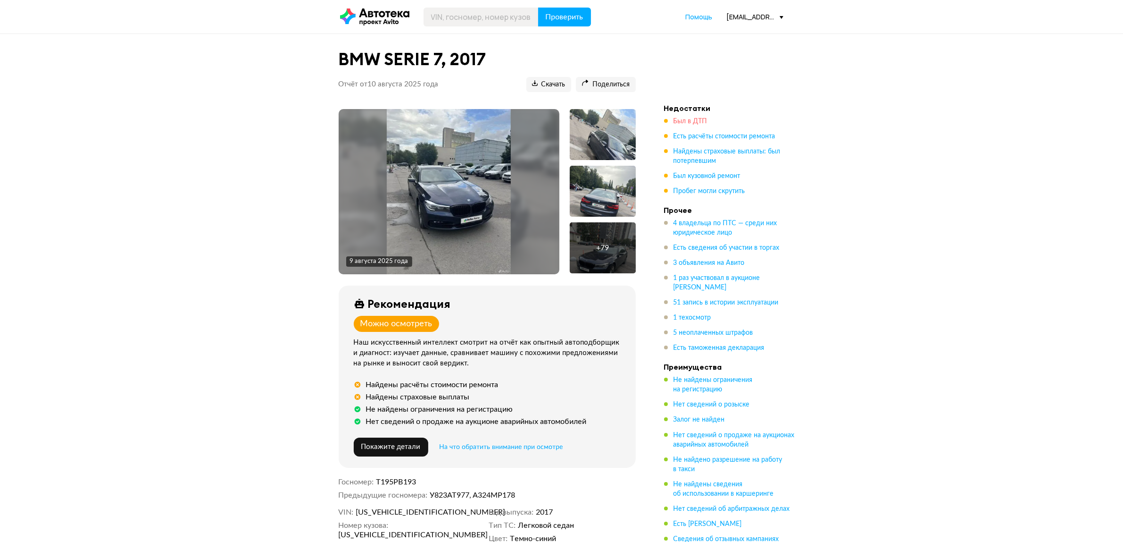
click at [690, 118] on span "Был в ДТП" at bounding box center [691, 121] width 34 height 7
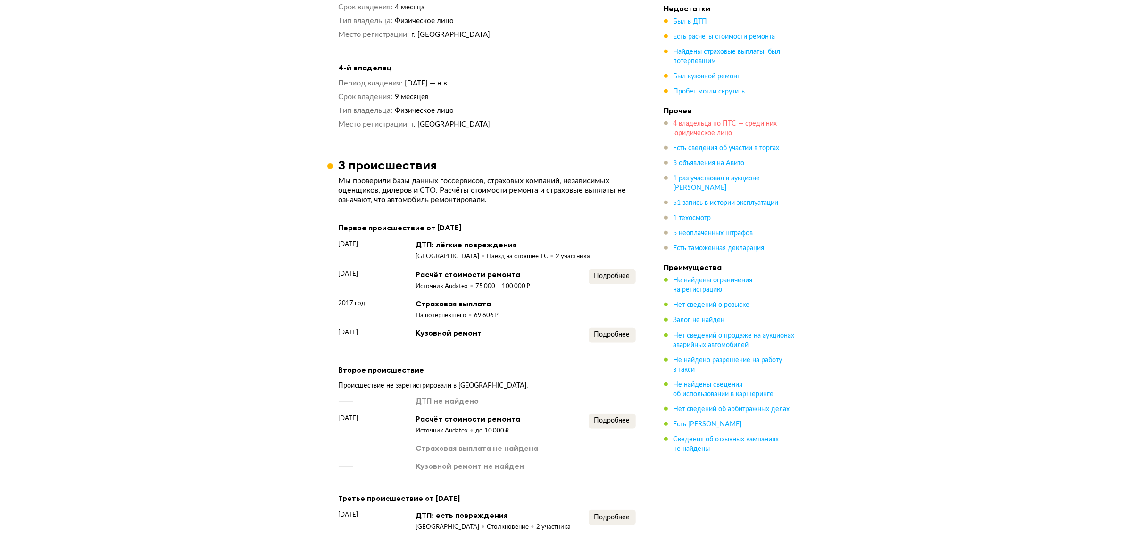
scroll to position [1300, 0]
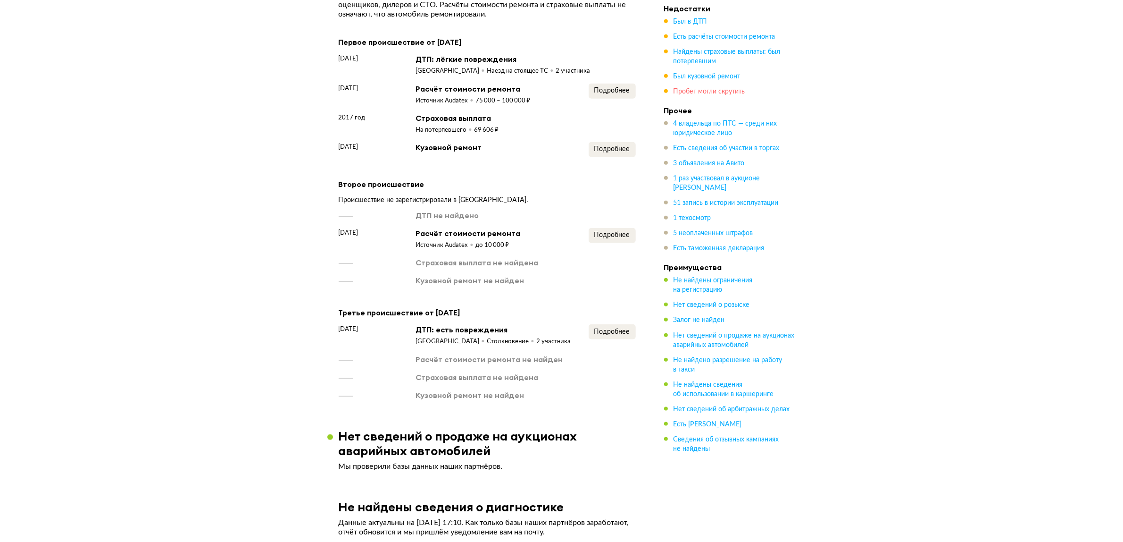
click at [703, 92] on span "Пробег могли скрутить" at bounding box center [710, 91] width 72 height 7
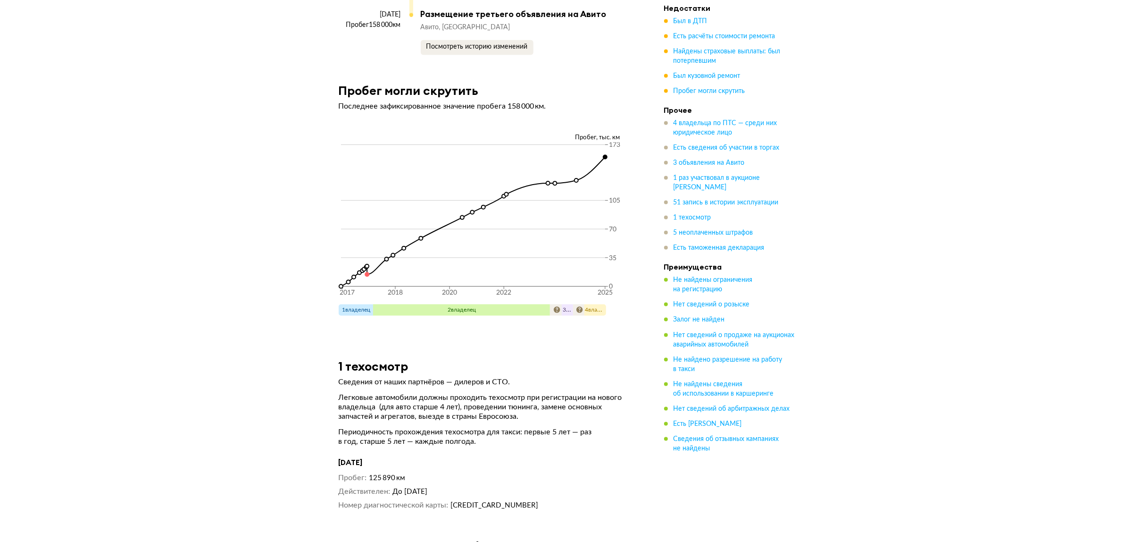
scroll to position [6812, 0]
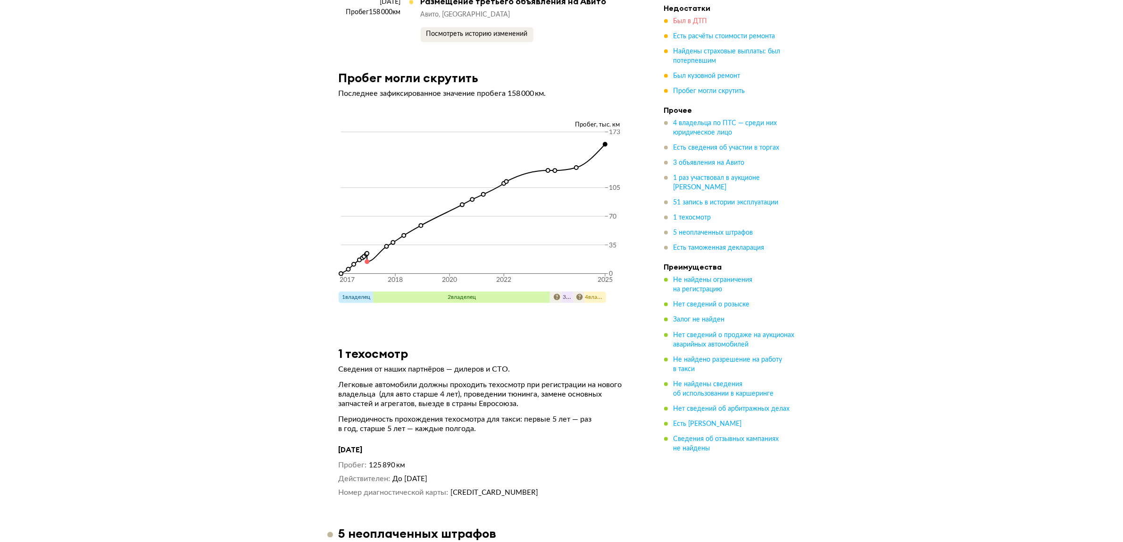
click at [698, 20] on span "Был в ДТП" at bounding box center [691, 21] width 34 height 7
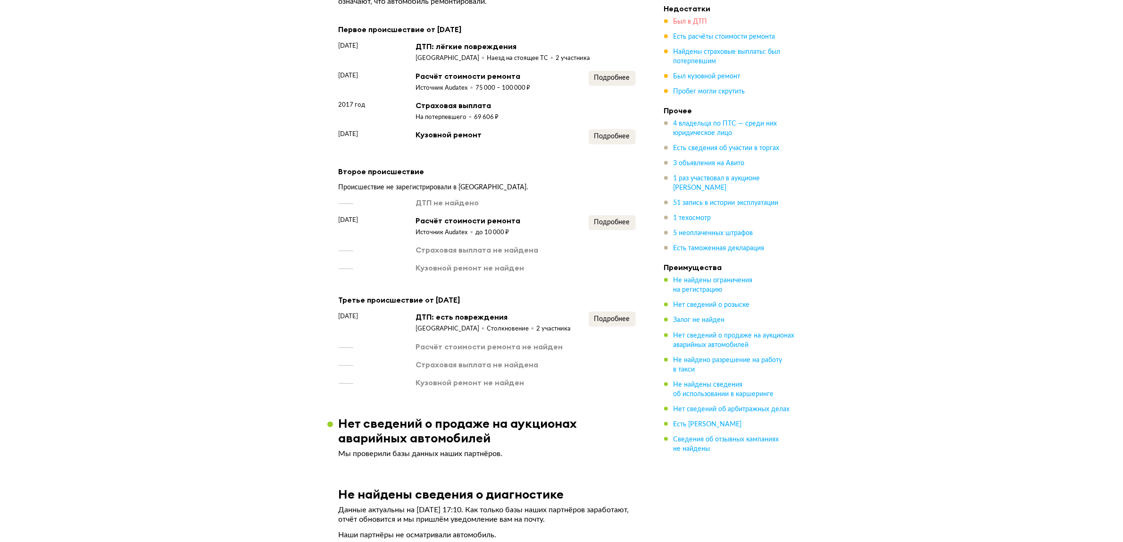
scroll to position [1300, 0]
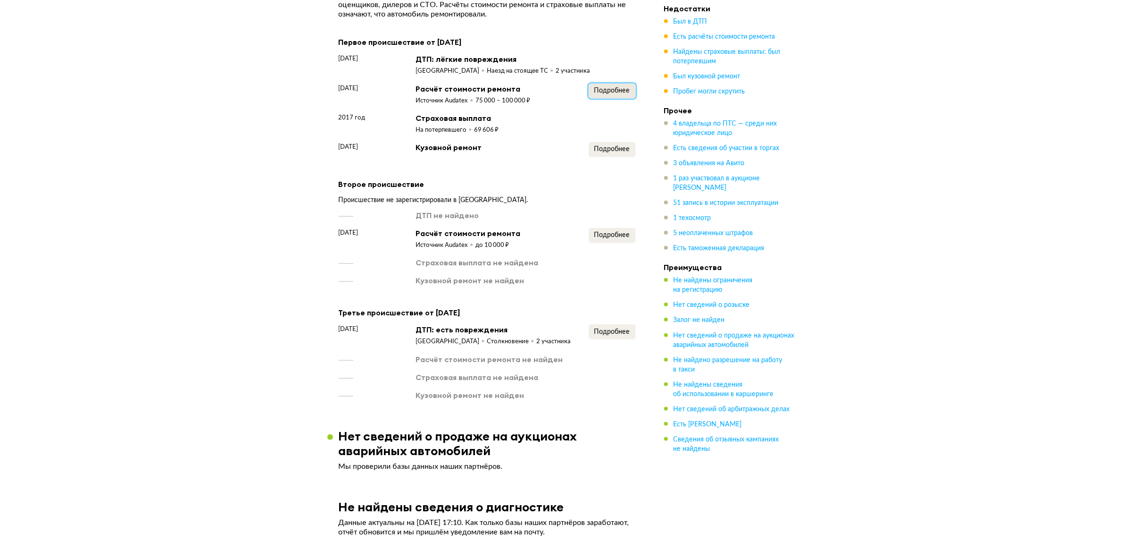
click at [610, 87] on span "Подробнее" at bounding box center [612, 90] width 36 height 7
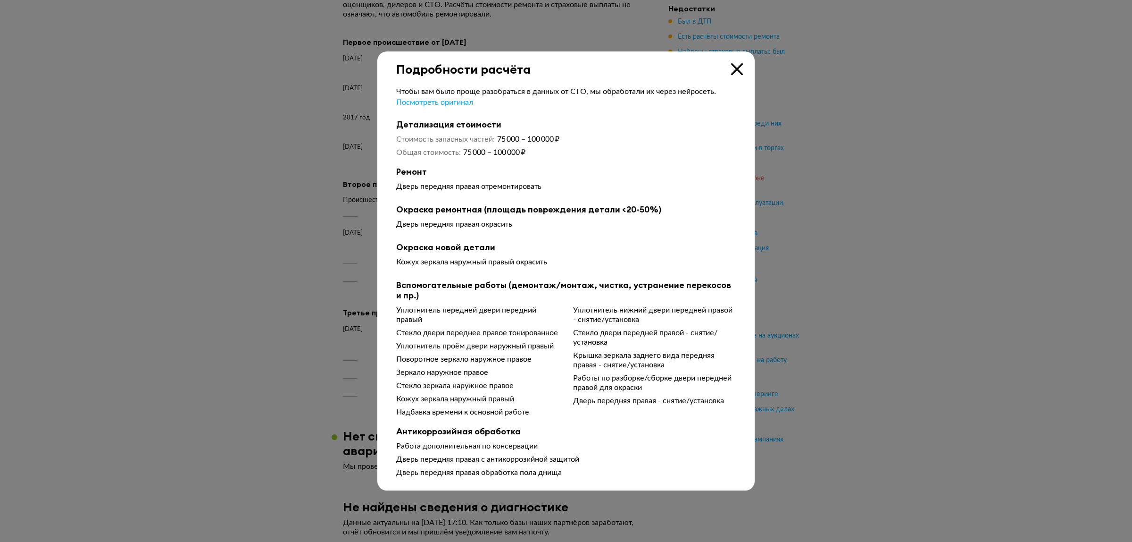
drag, startPoint x: 855, startPoint y: 218, endPoint x: 729, endPoint y: 173, distance: 133.9
click at [850, 216] on div at bounding box center [566, 271] width 1132 height 542
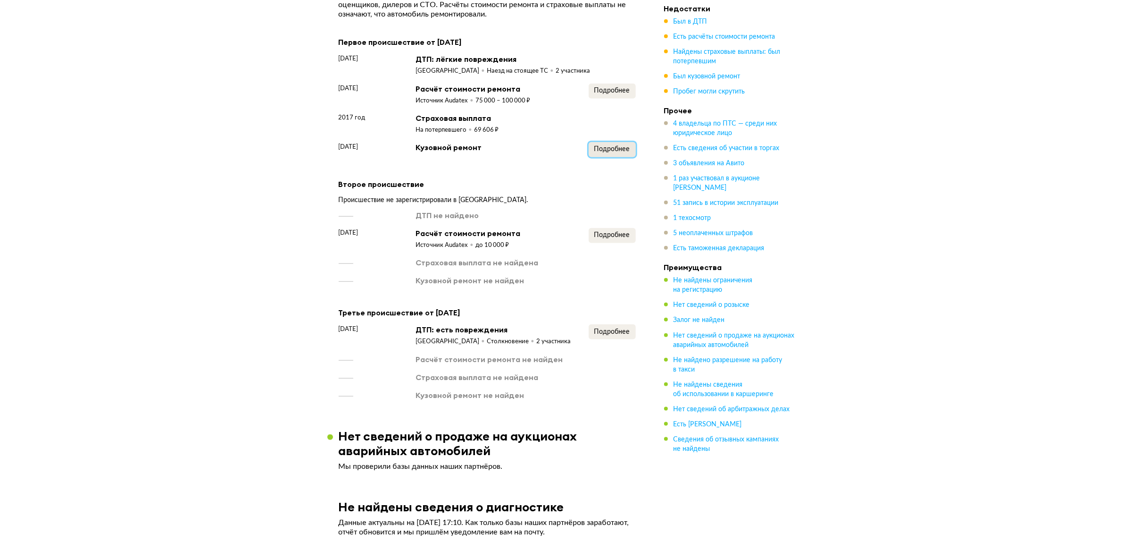
click at [633, 142] on button "Подробнее" at bounding box center [612, 149] width 47 height 15
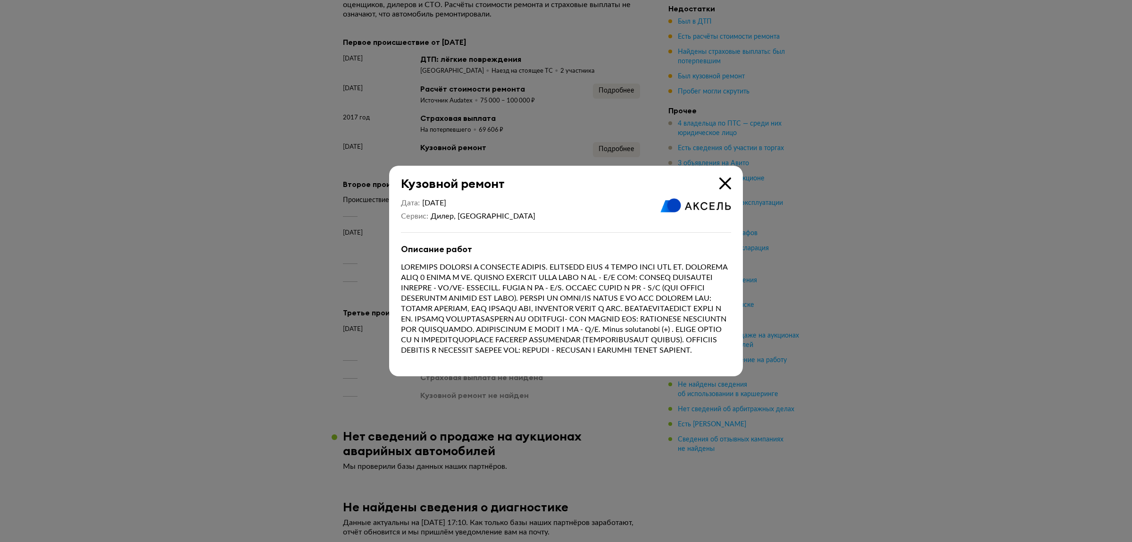
click at [801, 283] on div at bounding box center [566, 271] width 1132 height 542
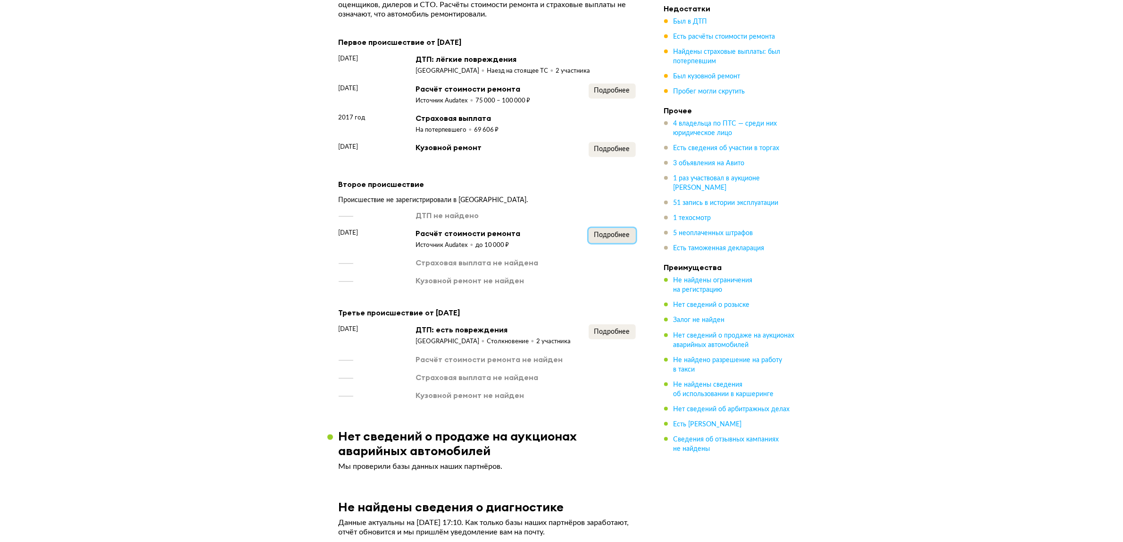
click at [621, 232] on span "Подробнее" at bounding box center [612, 235] width 36 height 7
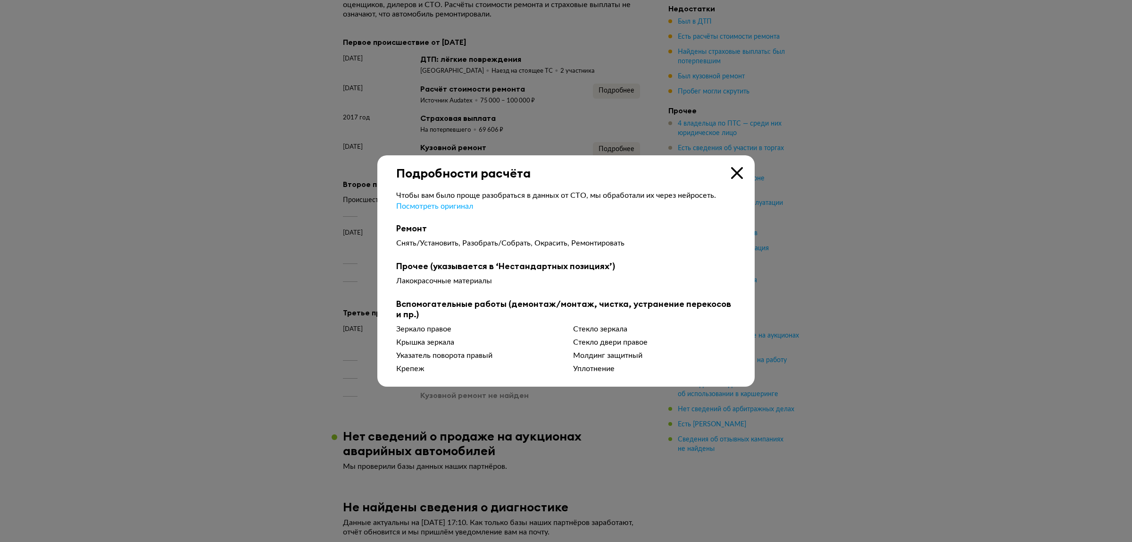
click at [848, 241] on div at bounding box center [566, 271] width 1132 height 542
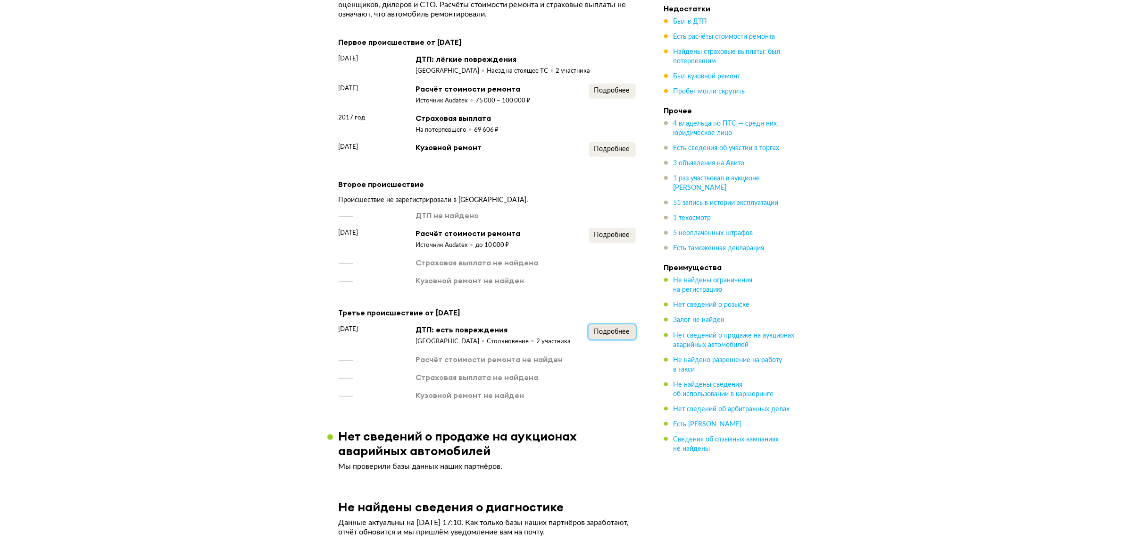
click at [618, 324] on button "Подробнее" at bounding box center [612, 331] width 47 height 15
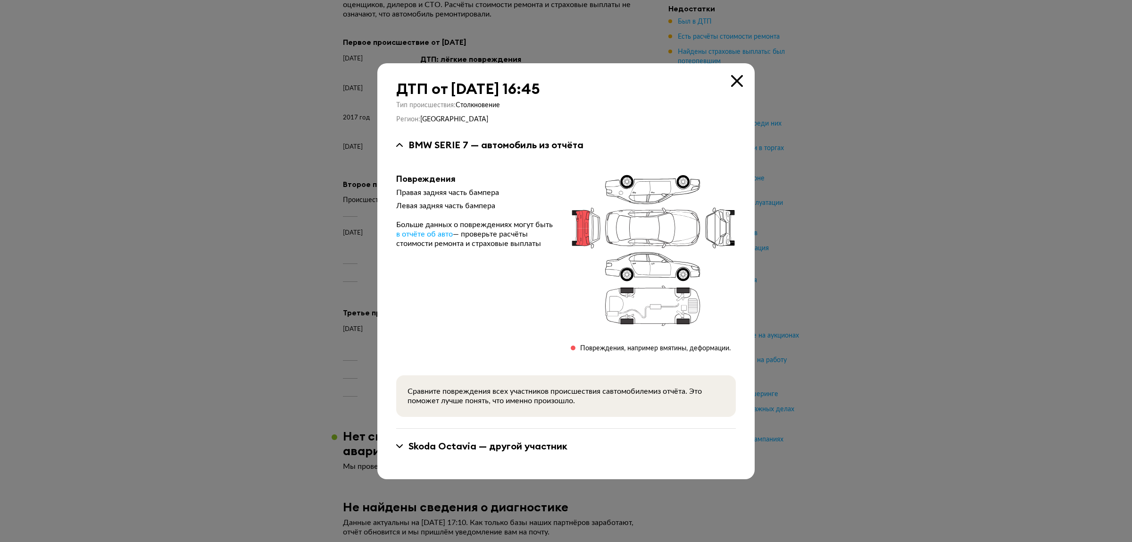
click at [804, 297] on div at bounding box center [566, 271] width 1132 height 542
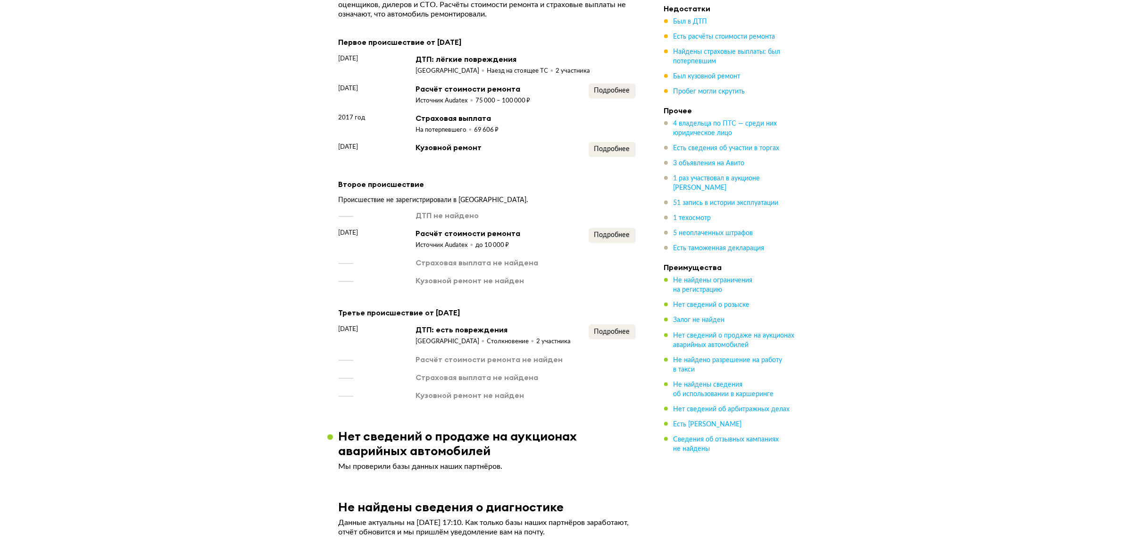
scroll to position [828, 0]
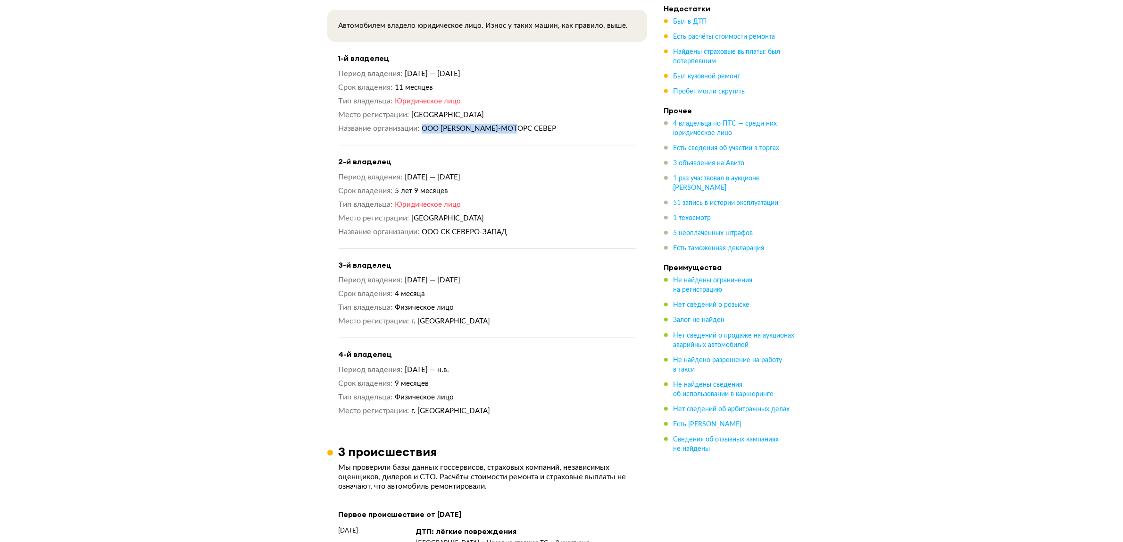
drag, startPoint x: 440, startPoint y: 138, endPoint x: 522, endPoint y: 133, distance: 82.2
click at [522, 133] on div "1-й владелец Период владения [DATE] — [DATE] Срок владения 11 месяцев Тип владе…" at bounding box center [487, 99] width 297 height 92
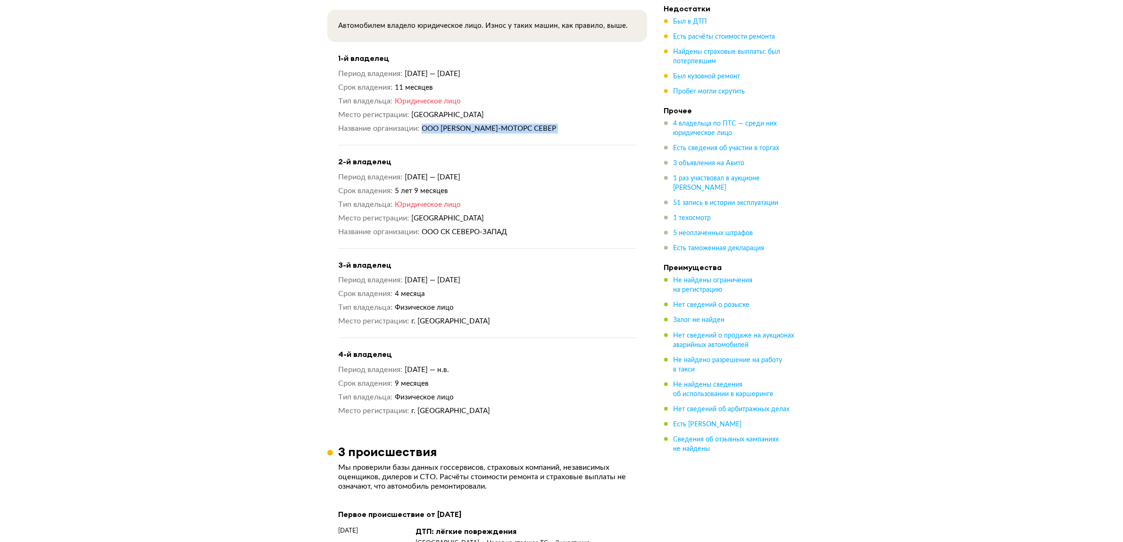
click at [565, 133] on dd "ООО [PERSON_NAME]-МОТОРС СЕВЕР" at bounding box center [529, 129] width 214 height 10
click at [709, 131] on span "4 владельца по ПТС — среди них юридическое лицо" at bounding box center [726, 128] width 104 height 16
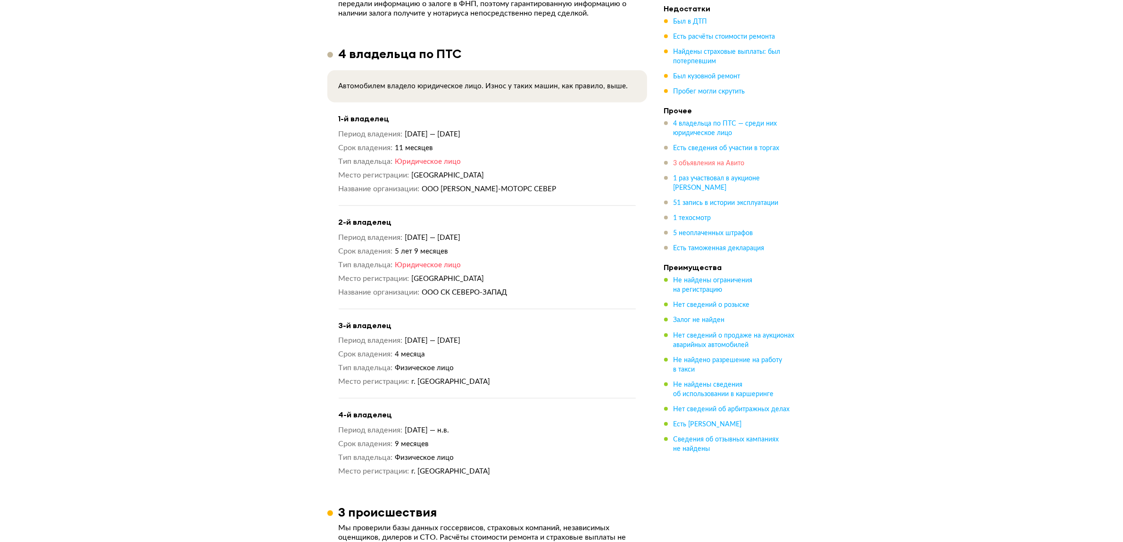
click at [709, 161] on span "3 объявления на Авито" at bounding box center [709, 163] width 71 height 7
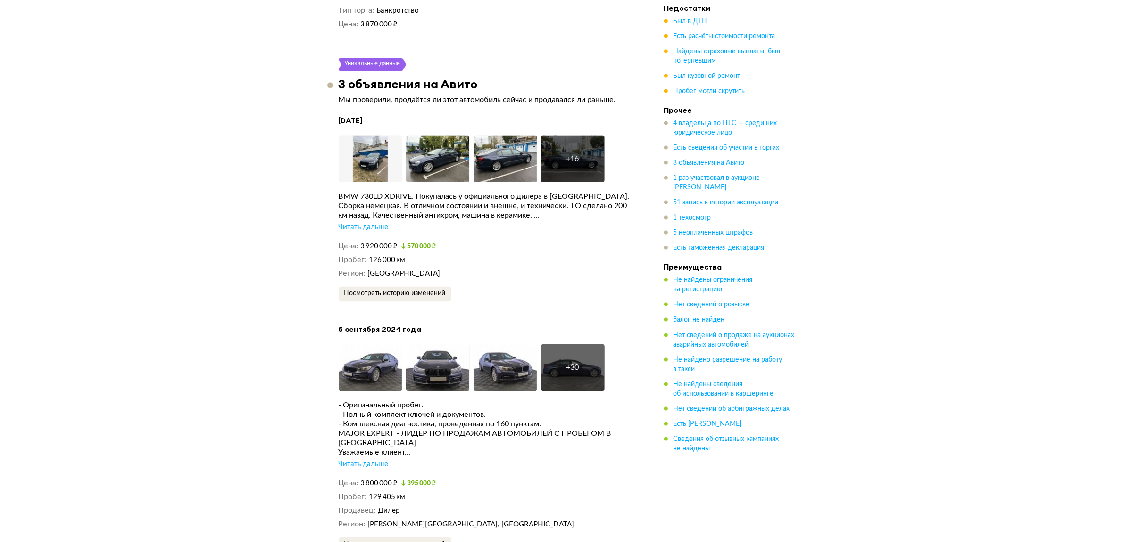
scroll to position [2261, 0]
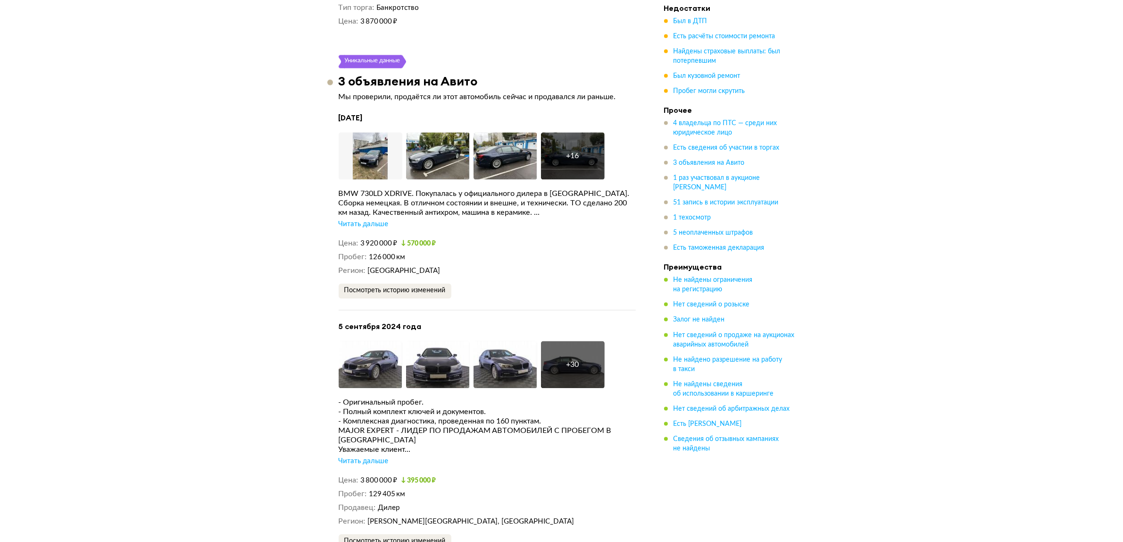
click at [365, 219] on div "Читать дальше" at bounding box center [364, 223] width 50 height 9
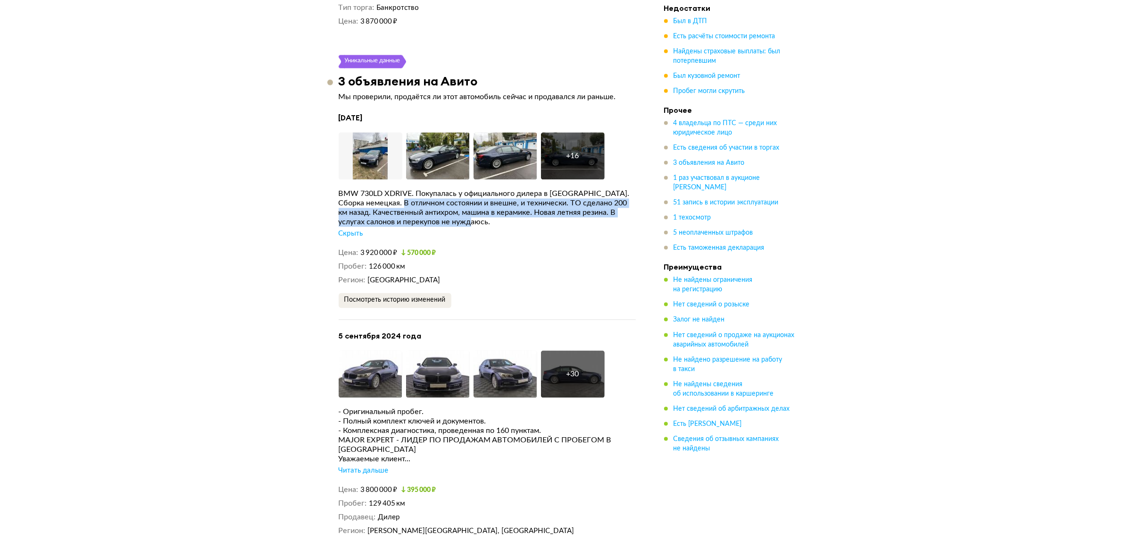
drag, startPoint x: 413, startPoint y: 201, endPoint x: 479, endPoint y: 218, distance: 68.7
click at [476, 218] on div "BMW 730LD XDRIVE. Покупалась у официального дилера в [GEOGRAPHIC_DATA]. Сборка …" at bounding box center [487, 208] width 297 height 38
click at [480, 218] on div "BMW 730LD XDRIVE. Покупалась у официального дилера в [GEOGRAPHIC_DATA]. Сборка …" at bounding box center [487, 208] width 297 height 38
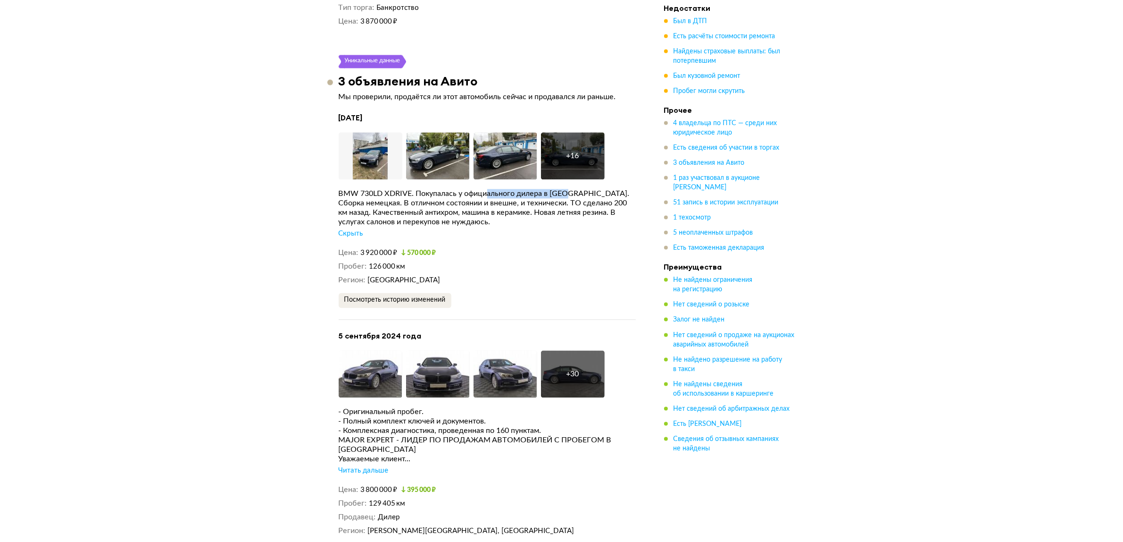
drag, startPoint x: 491, startPoint y: 184, endPoint x: 577, endPoint y: 186, distance: 85.4
click at [576, 189] on div "BMW 730LD XDRIVE. Покупалась у официального дилера в [GEOGRAPHIC_DATA]. Сборка …" at bounding box center [487, 208] width 297 height 38
click at [577, 189] on div "BMW 730LD XDRIVE. Покупалась у официального дилера в [GEOGRAPHIC_DATA]. Сборка …" at bounding box center [487, 208] width 297 height 38
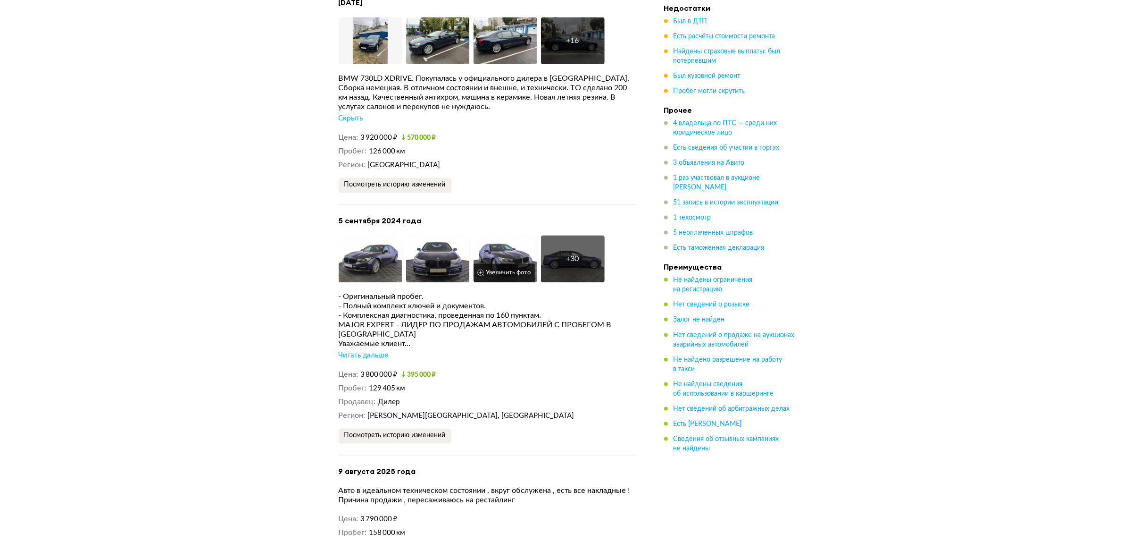
scroll to position [2379, 0]
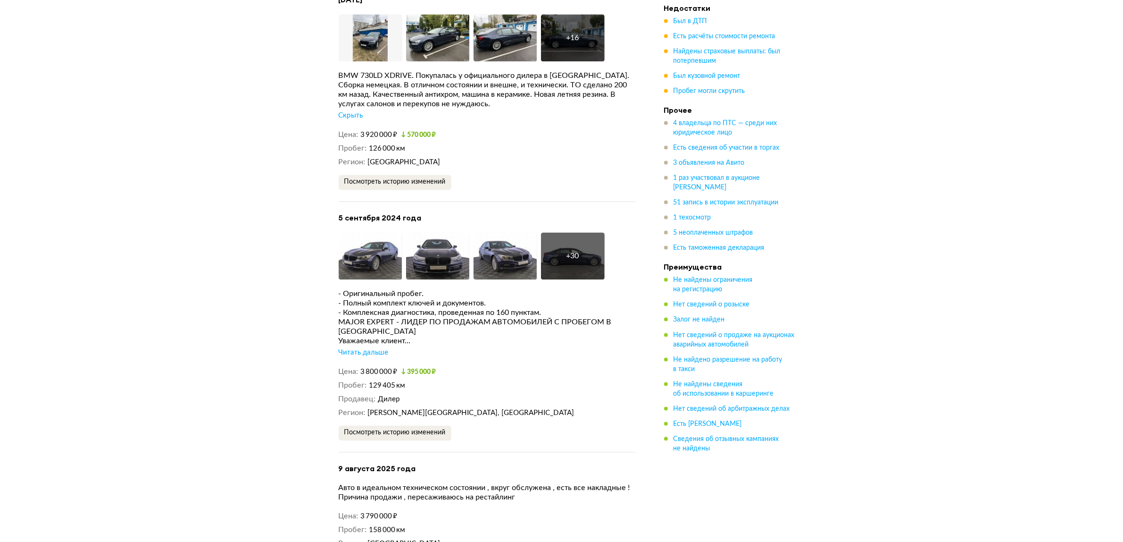
drag, startPoint x: 360, startPoint y: 345, endPoint x: 360, endPoint y: 326, distance: 18.9
click at [360, 348] on div "Читать дальше" at bounding box center [364, 352] width 50 height 9
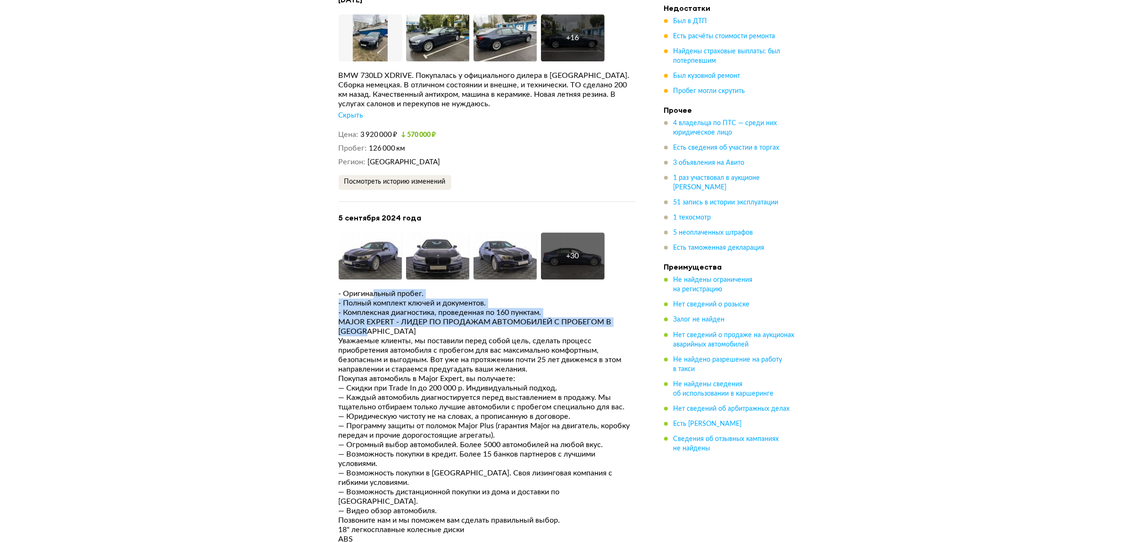
drag, startPoint x: 376, startPoint y: 284, endPoint x: 426, endPoint y: 319, distance: 61.3
click at [427, 319] on div "MAJOR EXPERT - ЛИДЕР ПО ПРОДАЖАМ АВТОМОБИЛЕЙ С ПРОБЕГОМ В [GEOGRAPHIC_DATA]" at bounding box center [487, 326] width 297 height 19
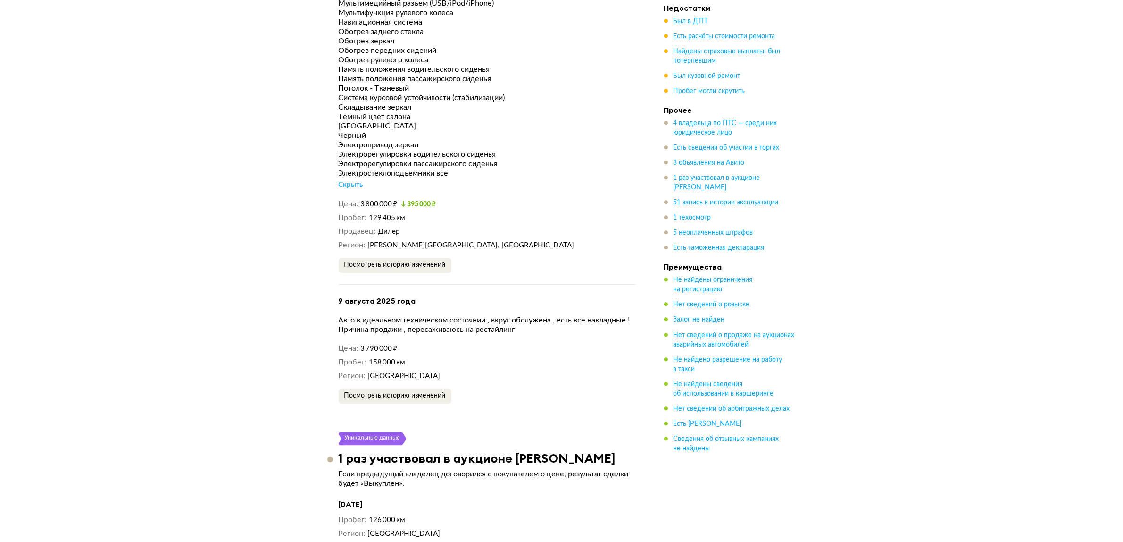
scroll to position [3205, 0]
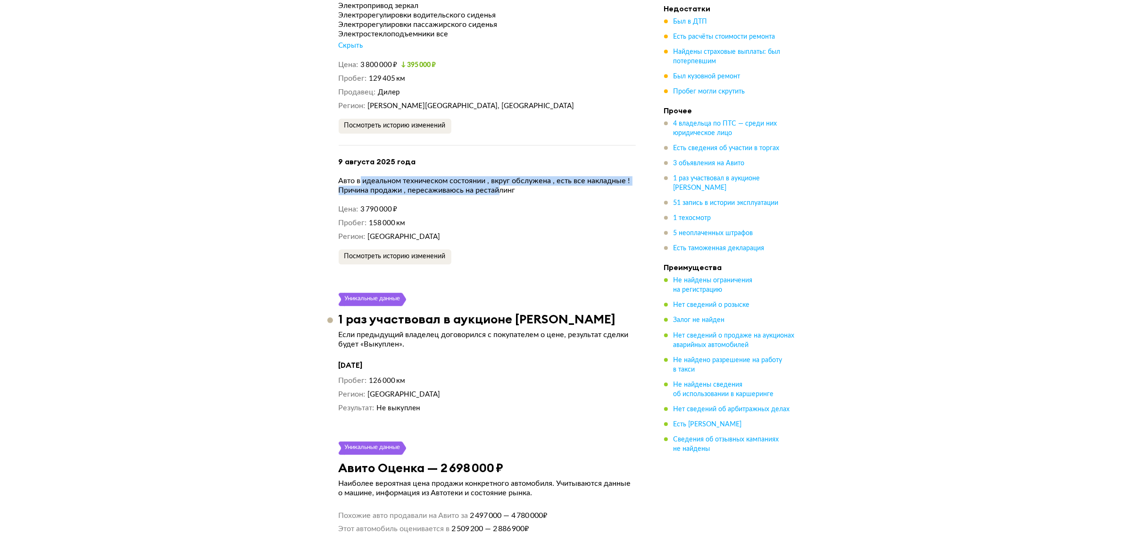
drag, startPoint x: 360, startPoint y: 161, endPoint x: 503, endPoint y: 168, distance: 143.1
click at [503, 176] on div "Авто в идеальном техническом состоянии , вкруг обслужена , есть все накладные !…" at bounding box center [487, 185] width 297 height 19
click at [503, 185] on div "Причина продажи , пересаживаюсь на рестайлинг" at bounding box center [487, 189] width 297 height 9
click at [387, 157] on h4 "9 августа 2025 года" at bounding box center [487, 162] width 297 height 10
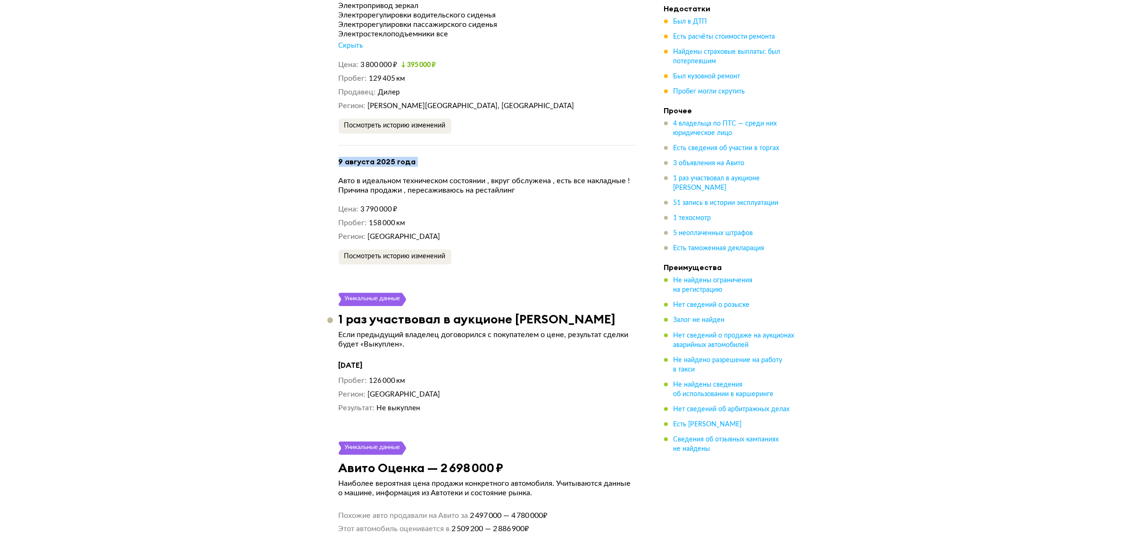
click at [387, 157] on h4 "9 августа 2025 года" at bounding box center [487, 162] width 297 height 10
click at [424, 157] on h4 "9 августа 2025 года" at bounding box center [487, 162] width 297 height 10
drag, startPoint x: 416, startPoint y: 142, endPoint x: 332, endPoint y: 145, distance: 84.5
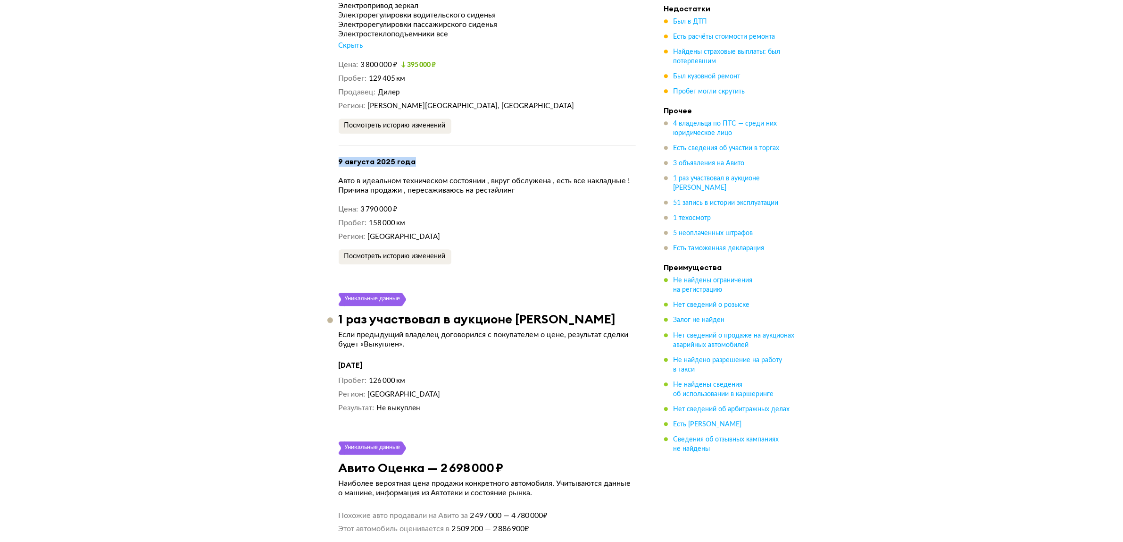
drag, startPoint x: 332, startPoint y: 145, endPoint x: 403, endPoint y: 143, distance: 71.7
click at [403, 157] on h4 "9 августа 2025 года" at bounding box center [487, 162] width 297 height 10
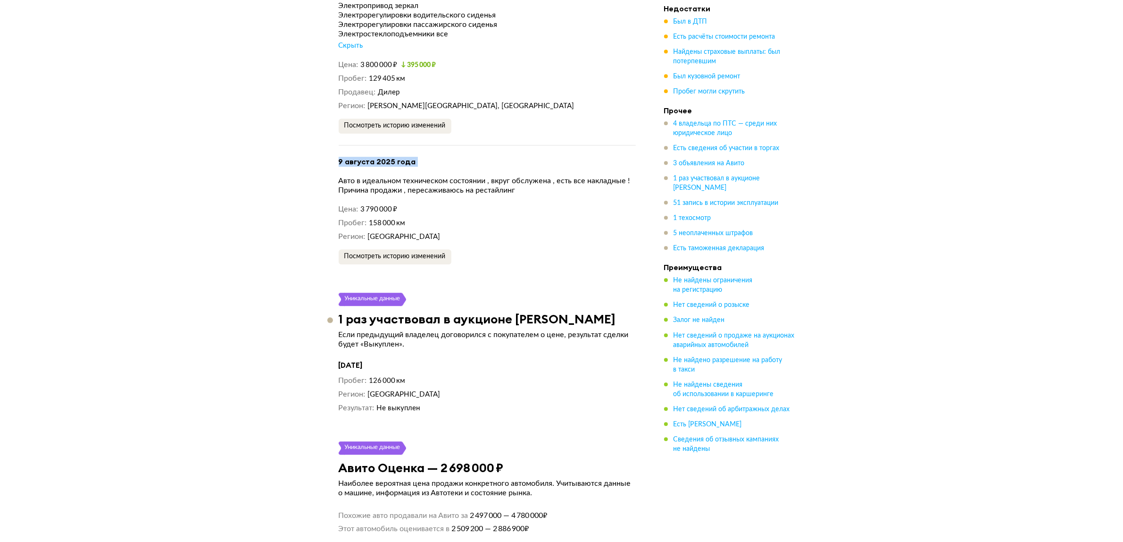
click at [447, 157] on h4 "9 августа 2025 года" at bounding box center [487, 162] width 297 height 10
click at [393, 157] on h4 "9 августа 2025 года" at bounding box center [487, 162] width 297 height 10
drag, startPoint x: 393, startPoint y: 144, endPoint x: 338, endPoint y: 146, distance: 54.3
click at [339, 157] on h4 "9 августа 2025 года" at bounding box center [487, 162] width 297 height 10
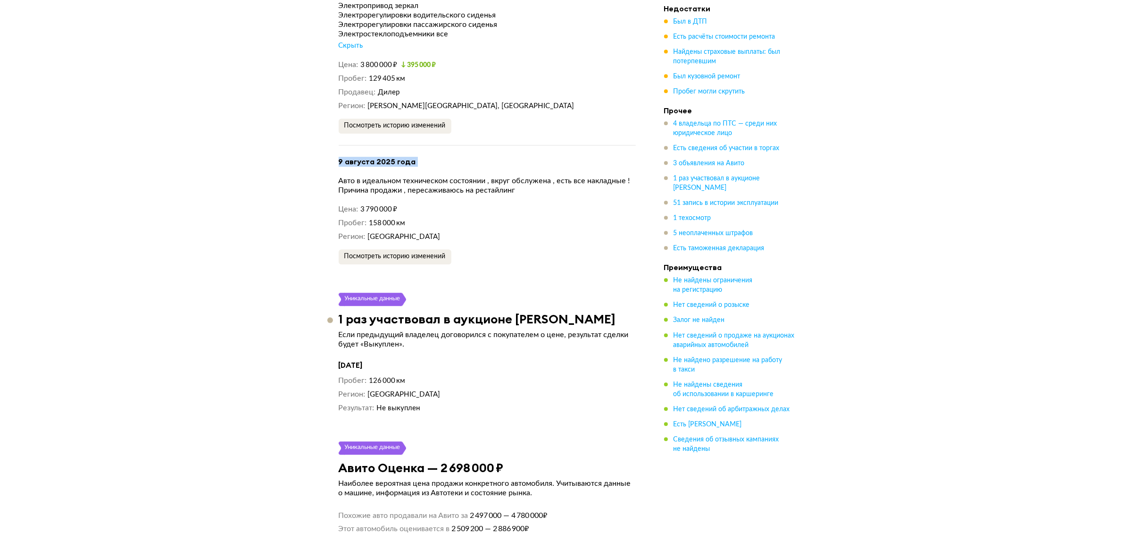
drag, startPoint x: 338, startPoint y: 145, endPoint x: 425, endPoint y: 145, distance: 86.8
click at [425, 157] on h4 "9 августа 2025 года" at bounding box center [487, 162] width 297 height 10
drag, startPoint x: 407, startPoint y: 145, endPoint x: 316, endPoint y: 143, distance: 91.1
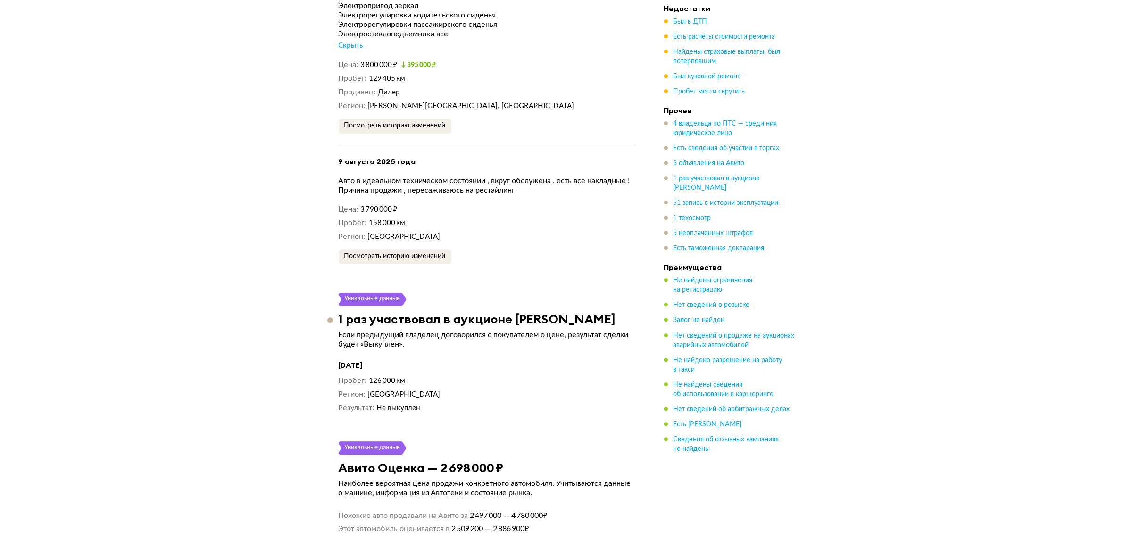
click at [406, 253] on span "Посмотреть историю изменений" at bounding box center [394, 256] width 101 height 7
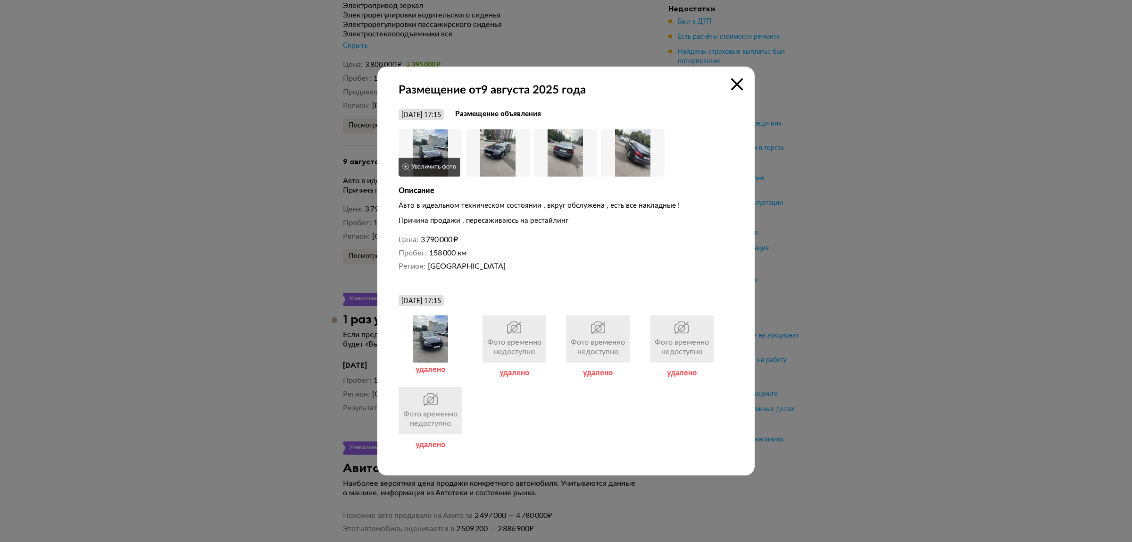
click at [436, 150] on img at bounding box center [431, 152] width 64 height 47
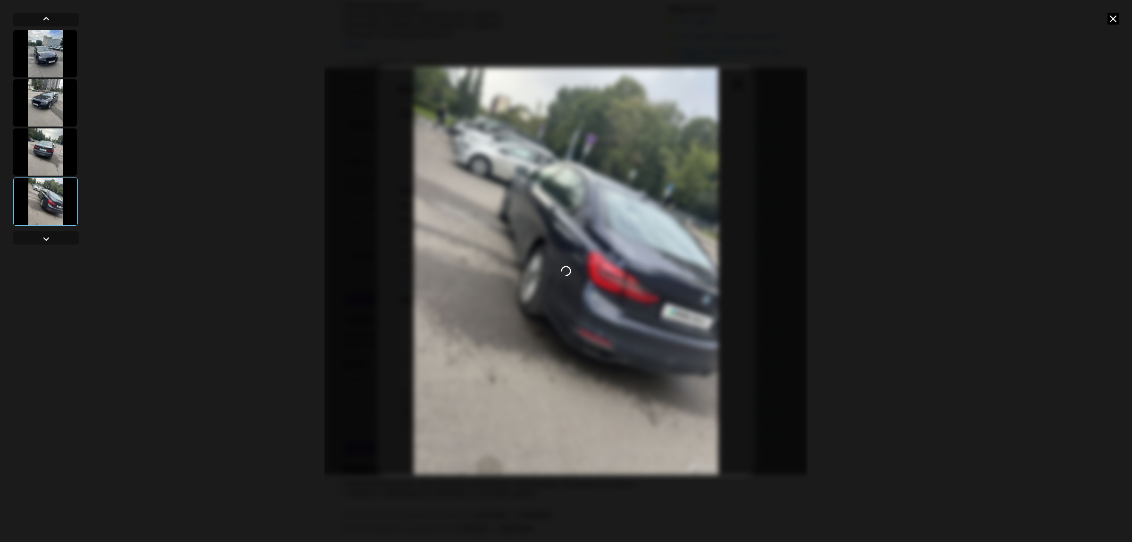
click at [878, 171] on div at bounding box center [566, 271] width 1132 height 542
click at [1117, 17] on icon at bounding box center [1113, 18] width 11 height 11
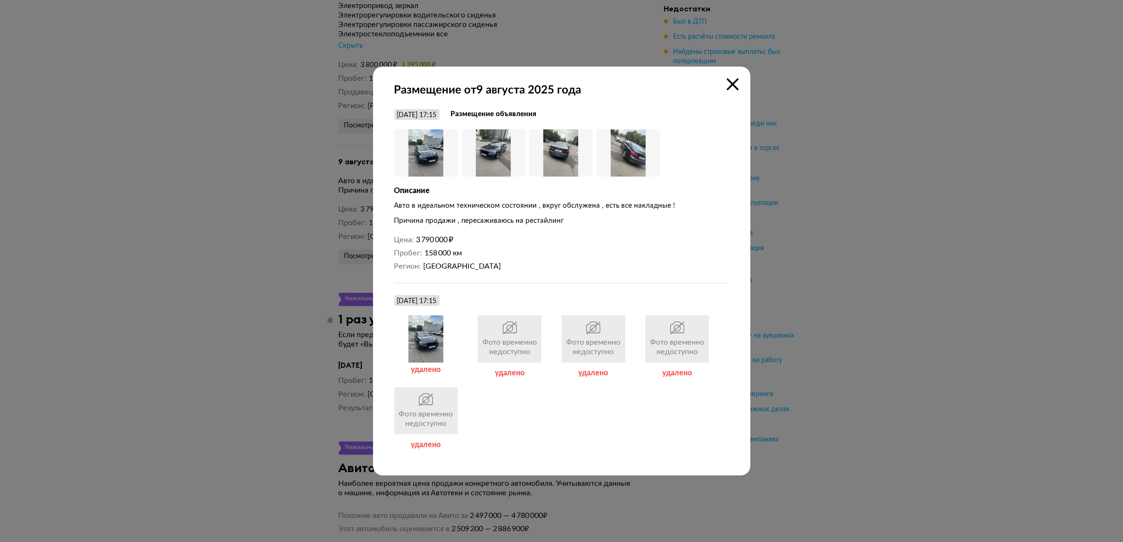
click at [735, 84] on icon at bounding box center [733, 84] width 12 height 12
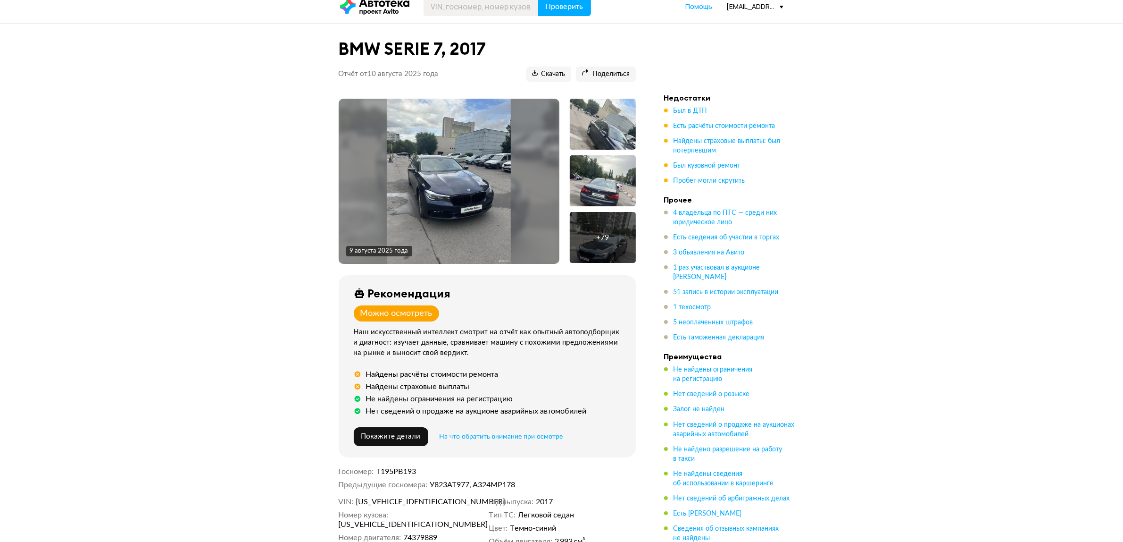
scroll to position [0, 0]
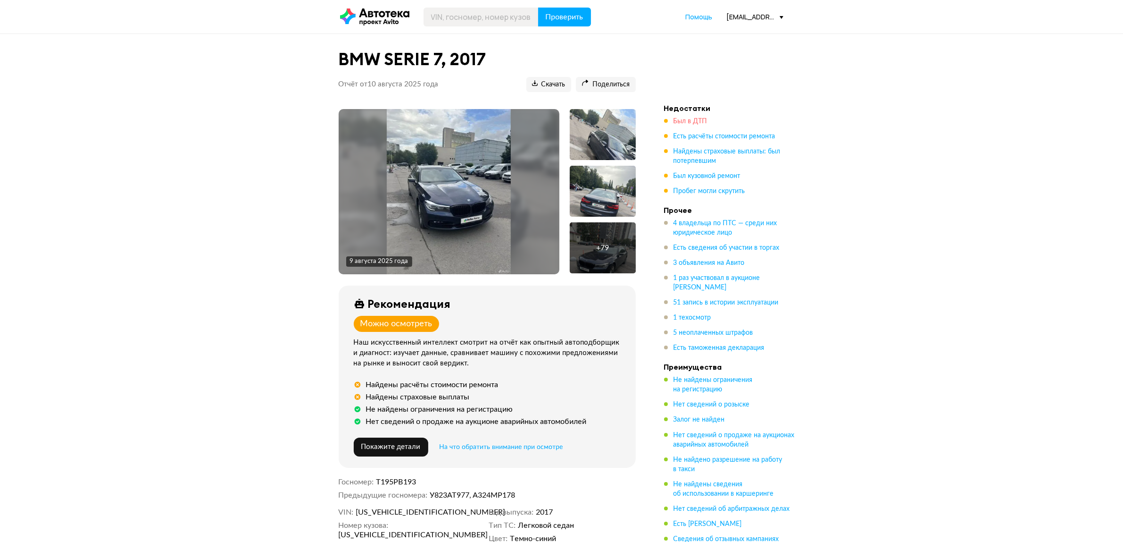
click at [700, 121] on span "Был в ДТП" at bounding box center [691, 121] width 34 height 7
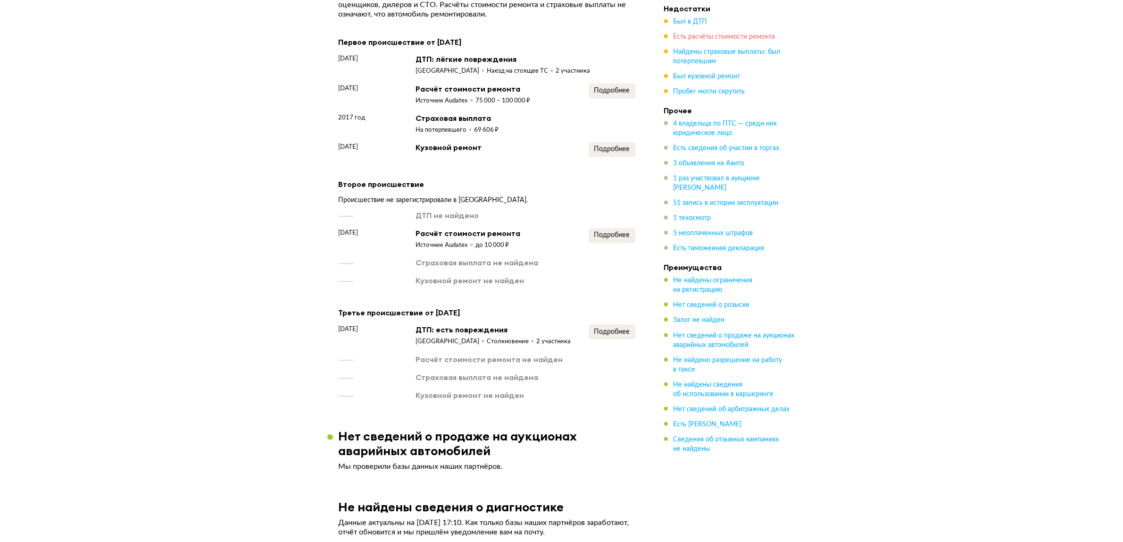
click at [716, 36] on span "Есть расчёты стоимости ремонта" at bounding box center [725, 36] width 102 height 7
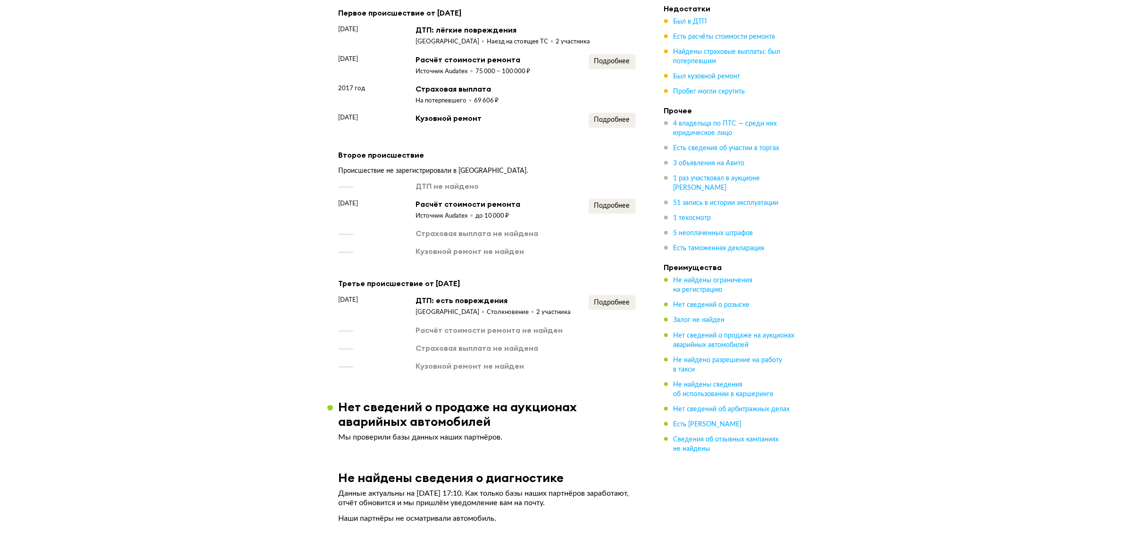
drag, startPoint x: 717, startPoint y: 46, endPoint x: 717, endPoint y: 60, distance: 13.7
click at [717, 49] on span "Найдены страховые выплаты: был потерпевшим" at bounding box center [727, 57] width 107 height 16
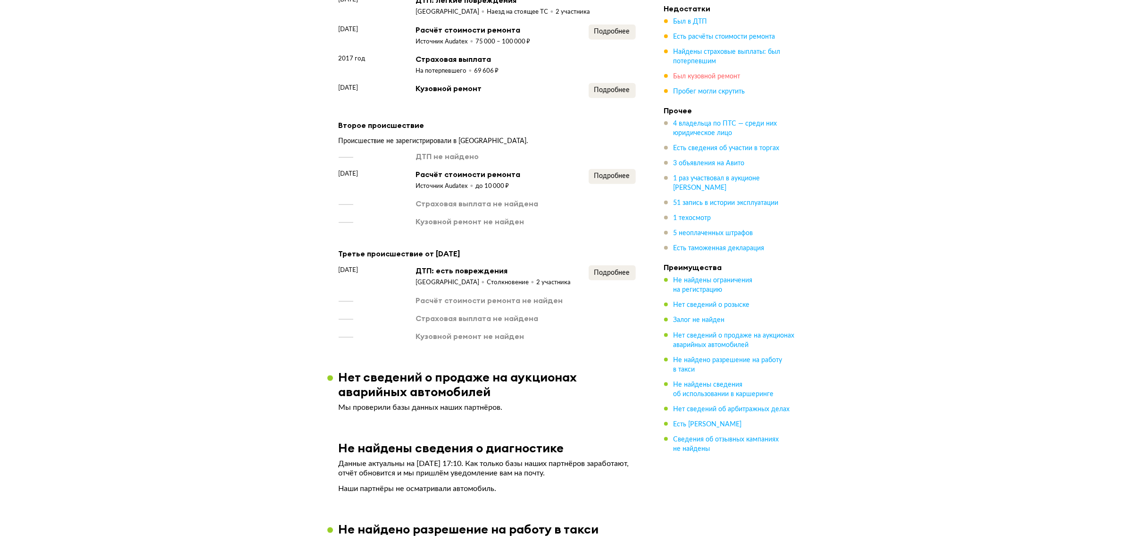
click at [716, 74] on span "Был кузовной ремонт" at bounding box center [707, 76] width 67 height 7
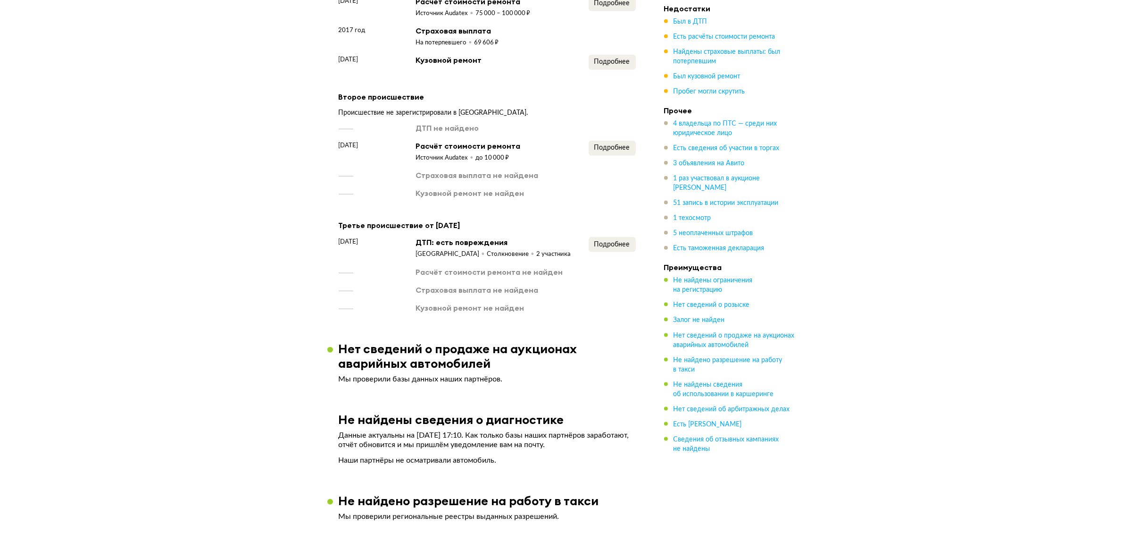
scroll to position [1389, 0]
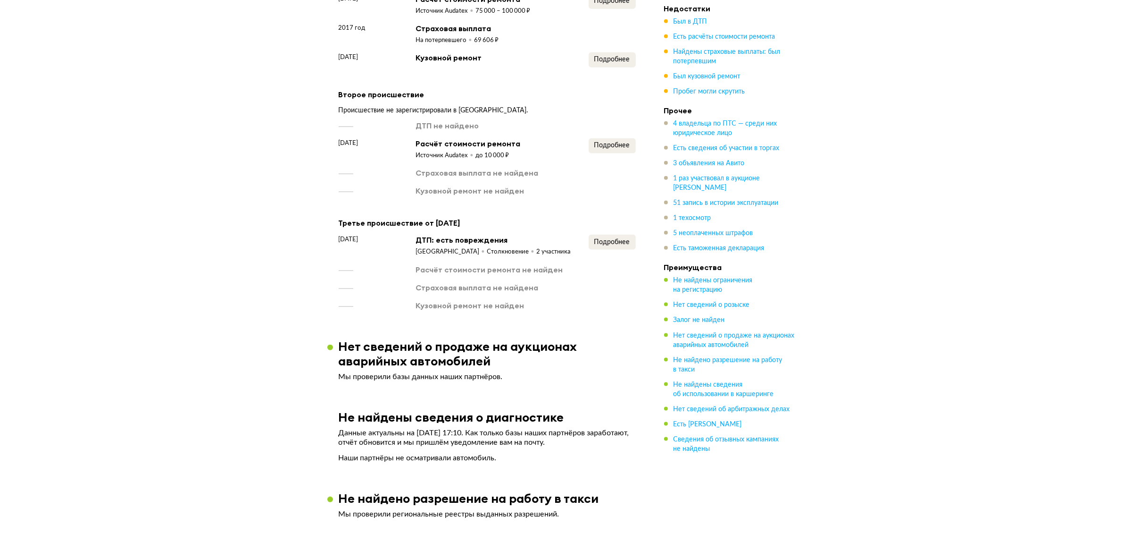
drag, startPoint x: 857, startPoint y: 177, endPoint x: 599, endPoint y: 8, distance: 308.2
